Goal: Task Accomplishment & Management: Use online tool/utility

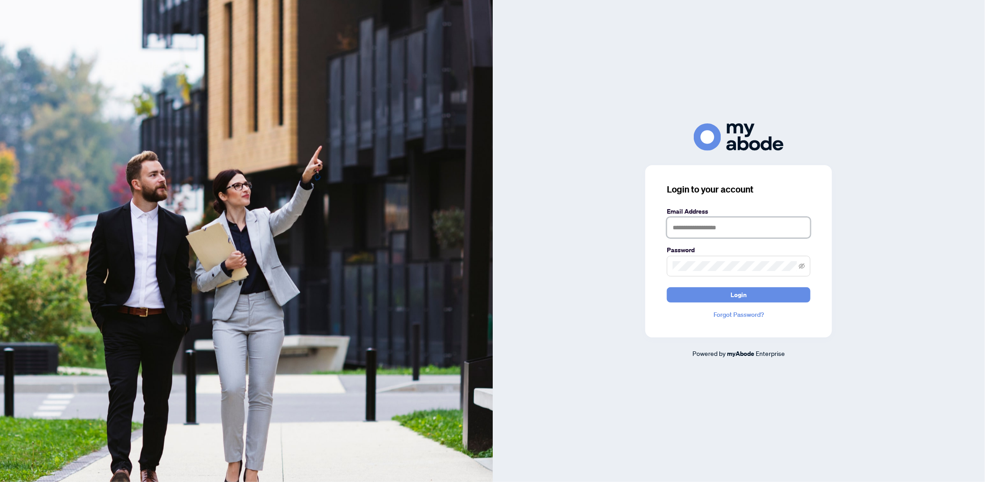
click at [784, 227] on input "text" at bounding box center [739, 227] width 144 height 21
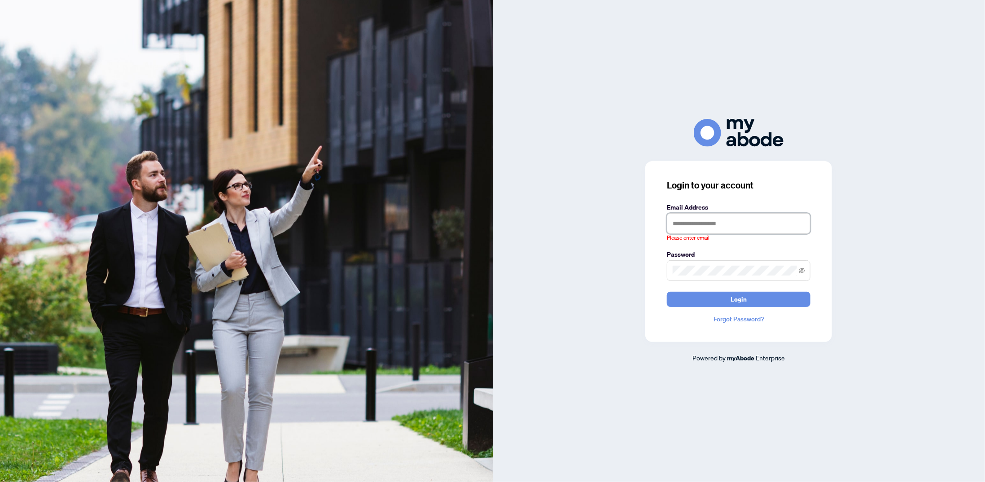
type input "**********"
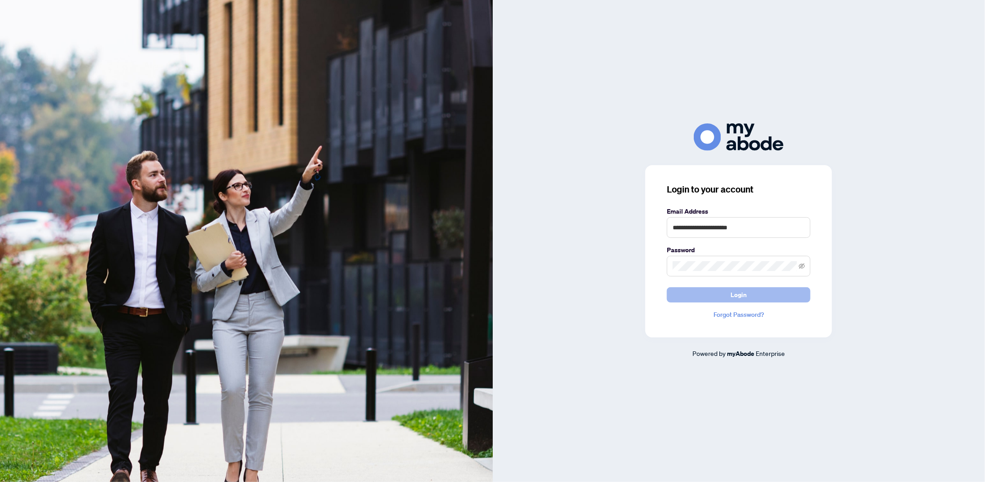
click at [717, 293] on button "Login" at bounding box center [739, 294] width 144 height 15
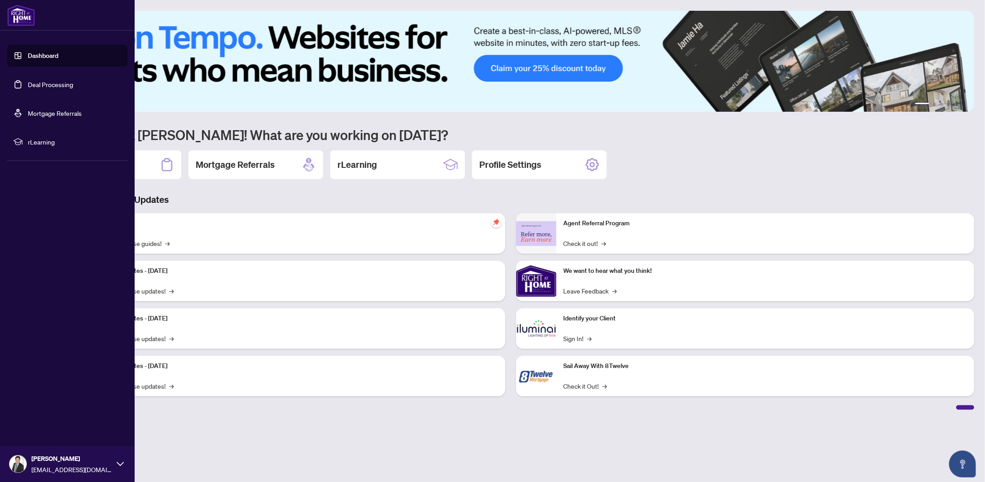
click at [46, 80] on link "Deal Processing" at bounding box center [50, 84] width 45 height 8
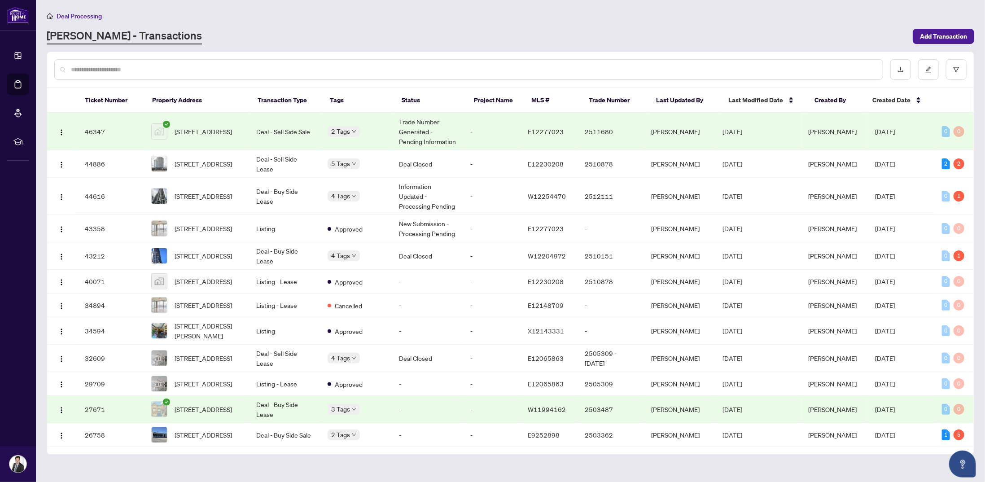
click at [293, 128] on td "Deal - Sell Side Sale" at bounding box center [284, 131] width 71 height 37
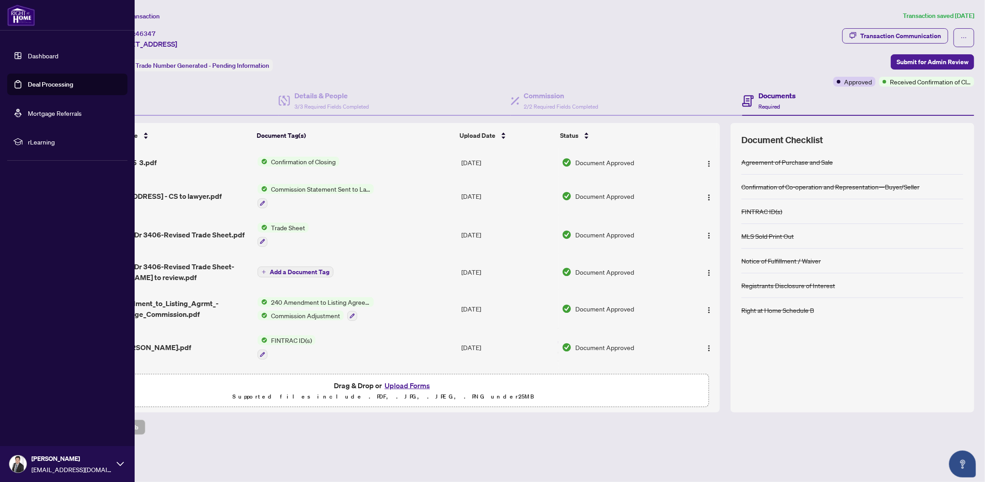
click at [28, 88] on link "Deal Processing" at bounding box center [50, 84] width 45 height 8
